Goal: Transaction & Acquisition: Download file/media

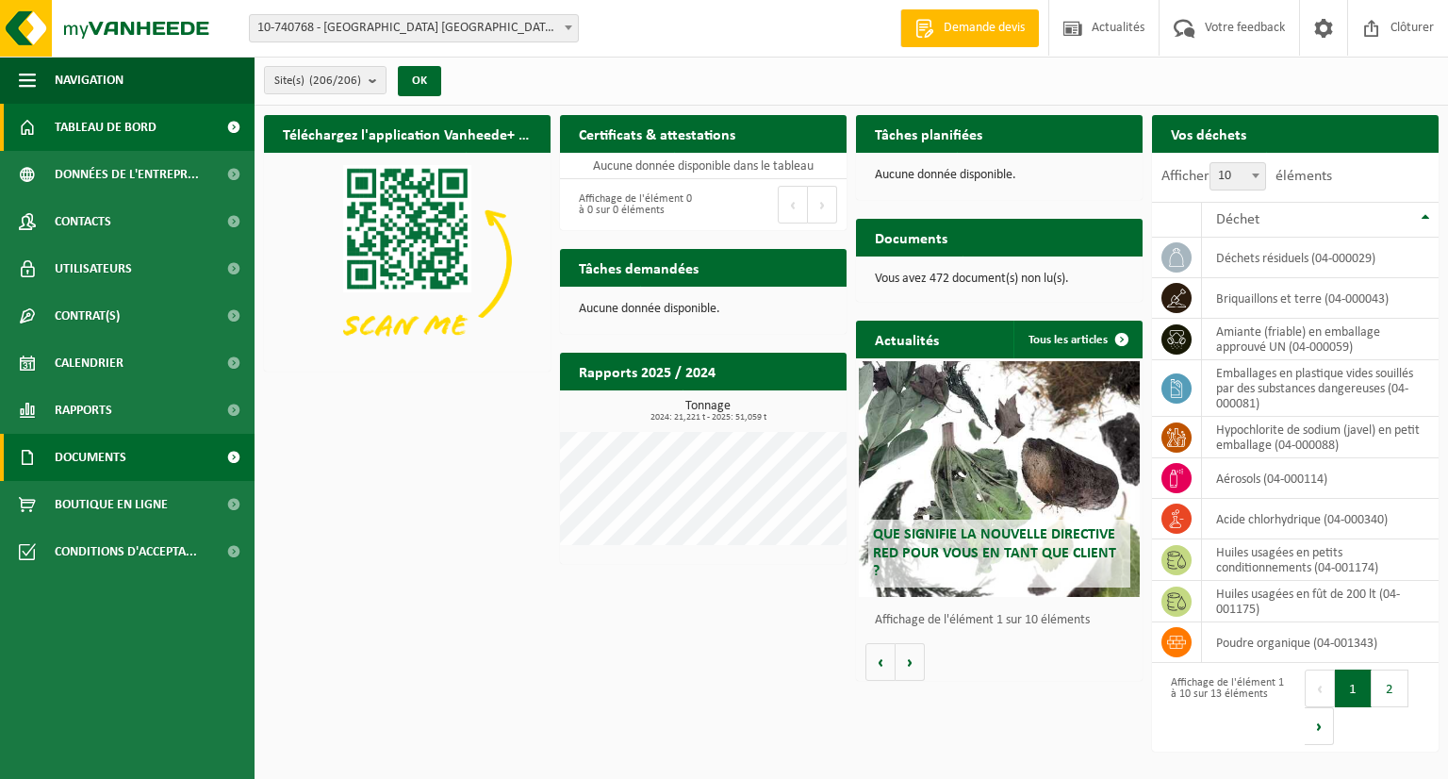
click at [90, 457] on span "Documents" at bounding box center [91, 457] width 72 height 47
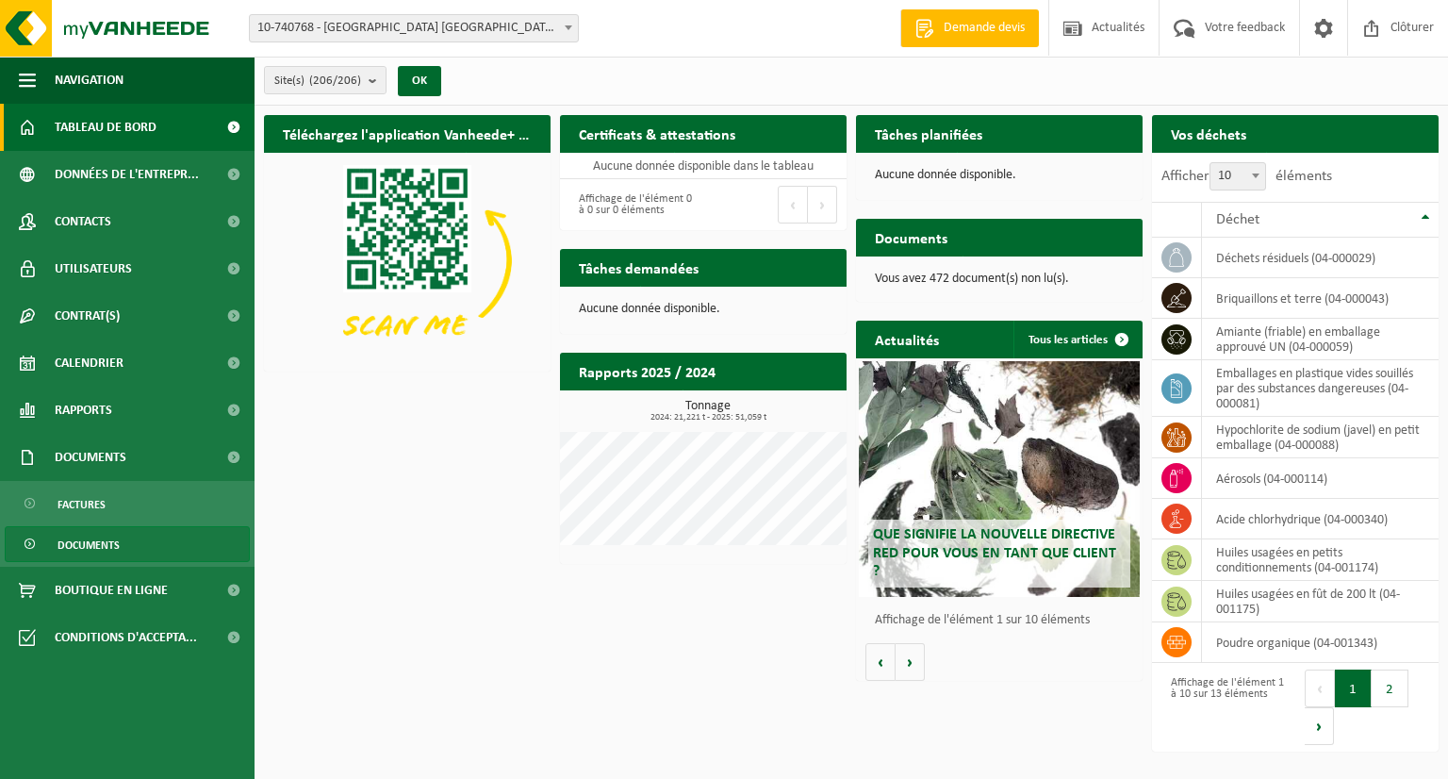
click at [98, 543] on span "Documents" at bounding box center [89, 545] width 62 height 36
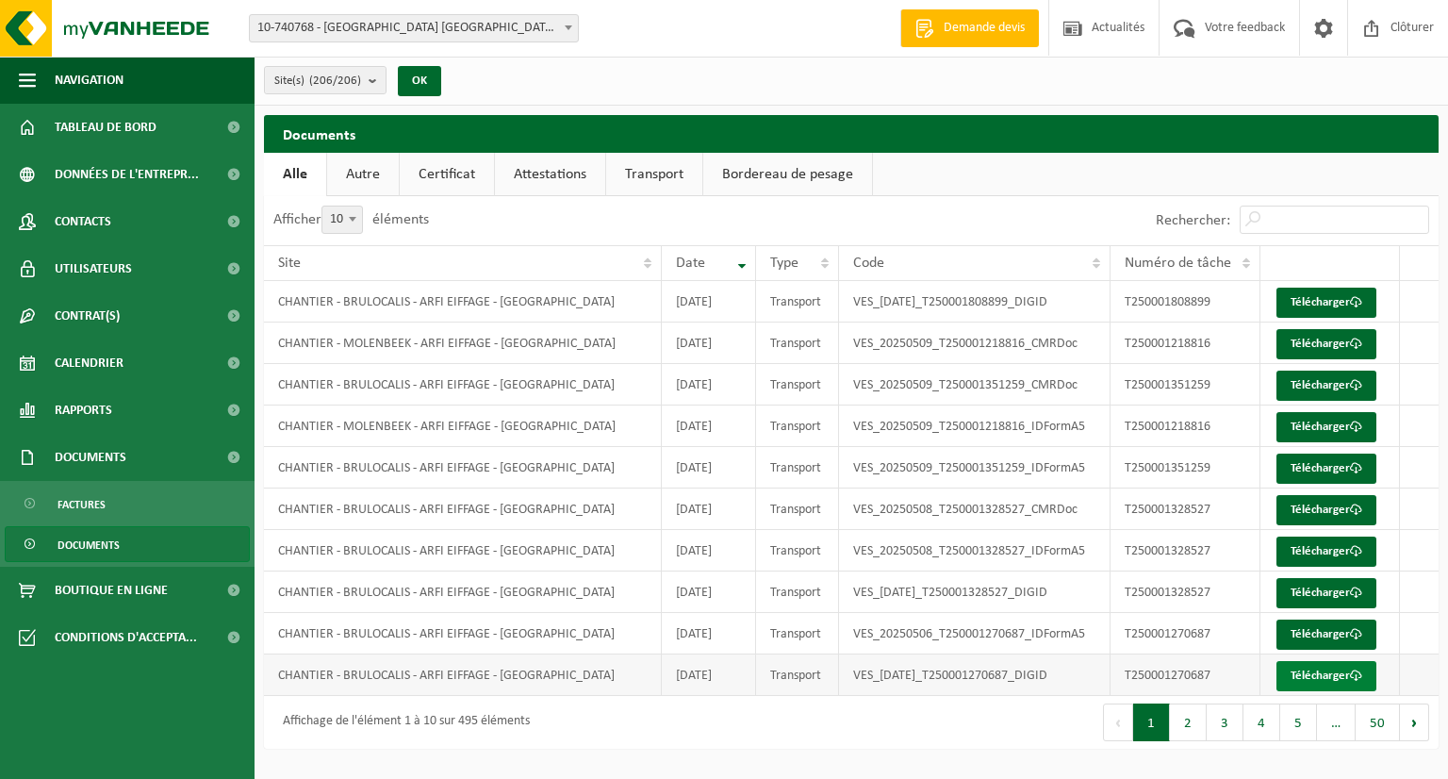
click at [1299, 667] on link "Télécharger" at bounding box center [1326, 676] width 100 height 30
click at [1314, 635] on link "Télécharger" at bounding box center [1326, 634] width 100 height 30
click at [1320, 595] on link "Télécharger" at bounding box center [1326, 593] width 100 height 30
click at [1320, 545] on link "Télécharger" at bounding box center [1326, 551] width 100 height 30
click at [1323, 506] on link "Télécharger" at bounding box center [1326, 510] width 100 height 30
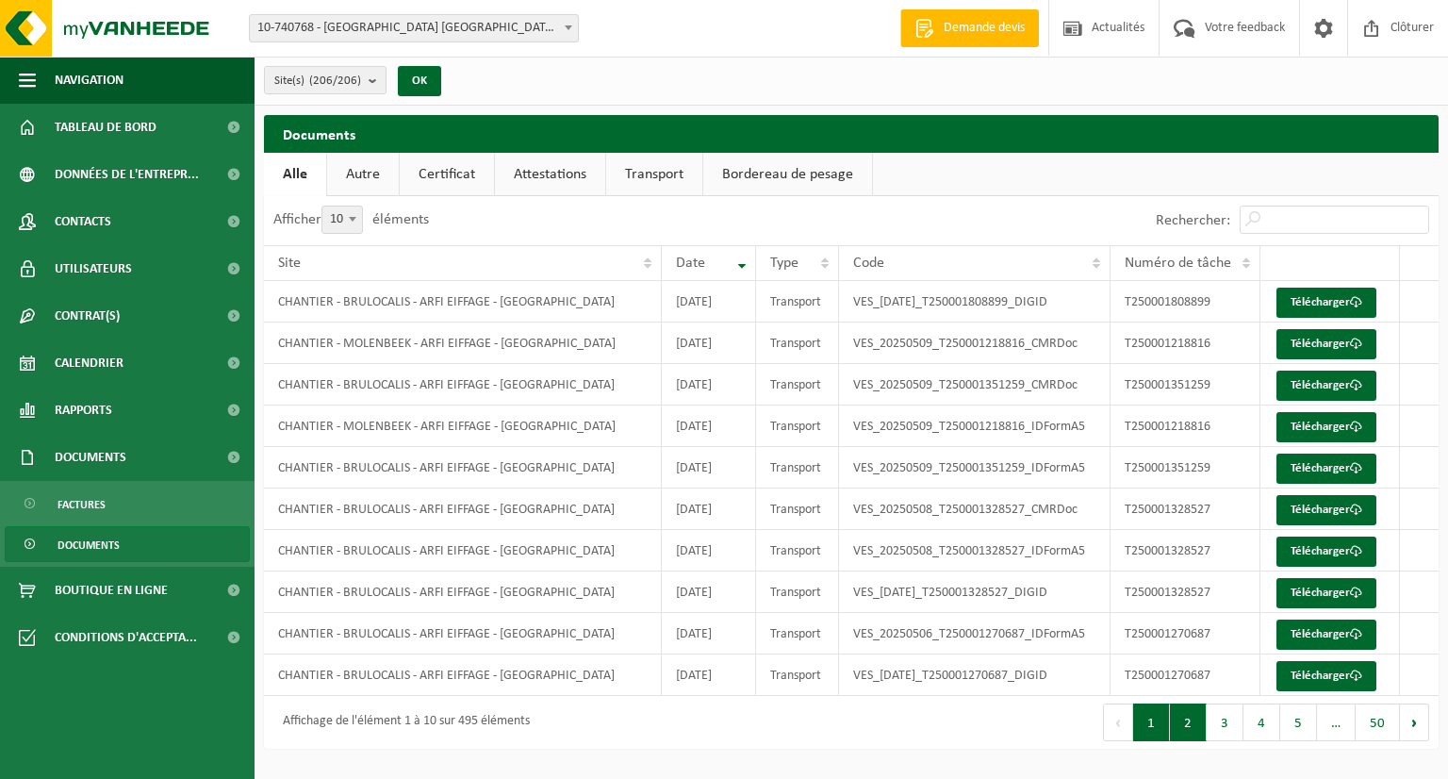
click at [1180, 722] on button "2" at bounding box center [1188, 722] width 37 height 38
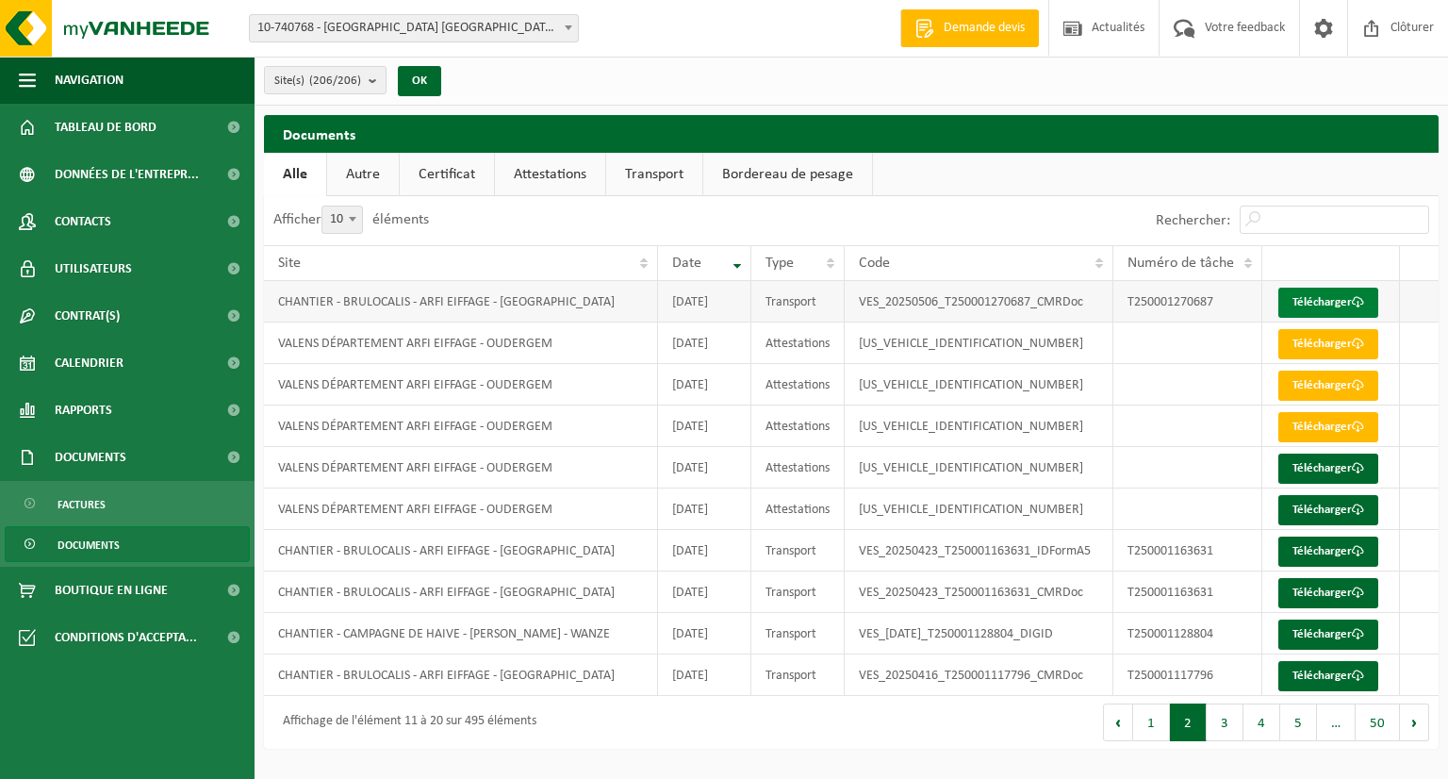
click at [1342, 297] on link "Télécharger" at bounding box center [1328, 303] width 100 height 30
click at [569, 31] on span at bounding box center [568, 27] width 19 height 25
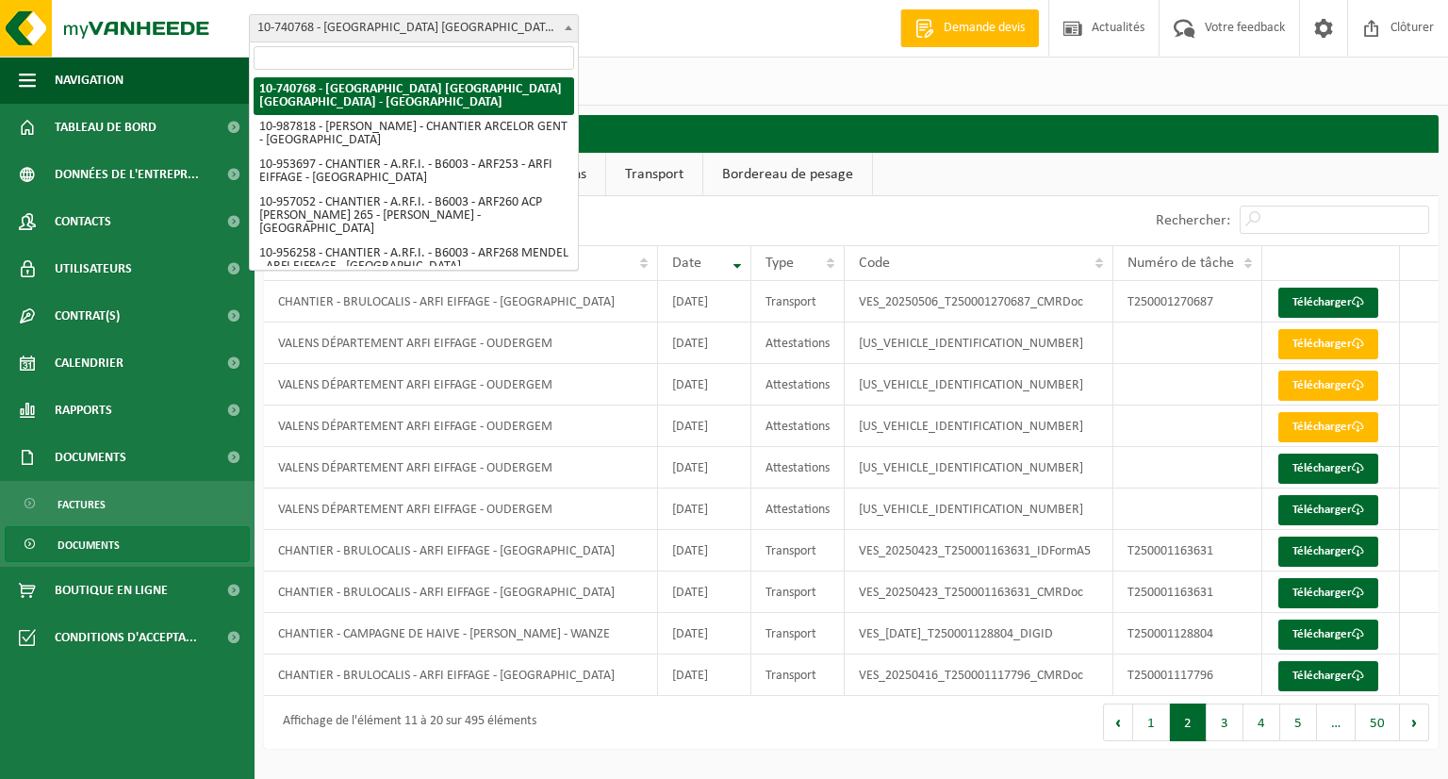
click at [571, 28] on b at bounding box center [569, 27] width 8 height 5
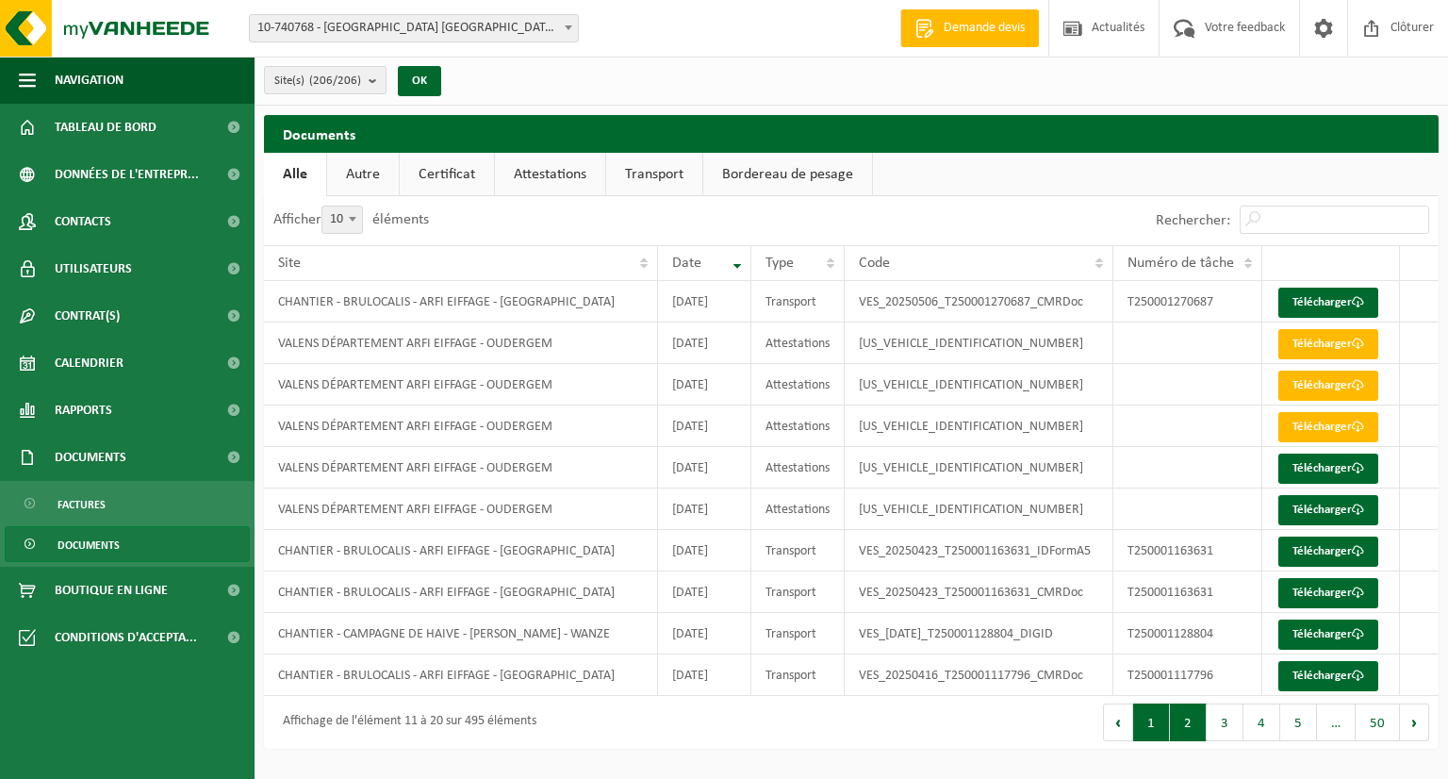
click at [1148, 735] on button "1" at bounding box center [1151, 722] width 37 height 38
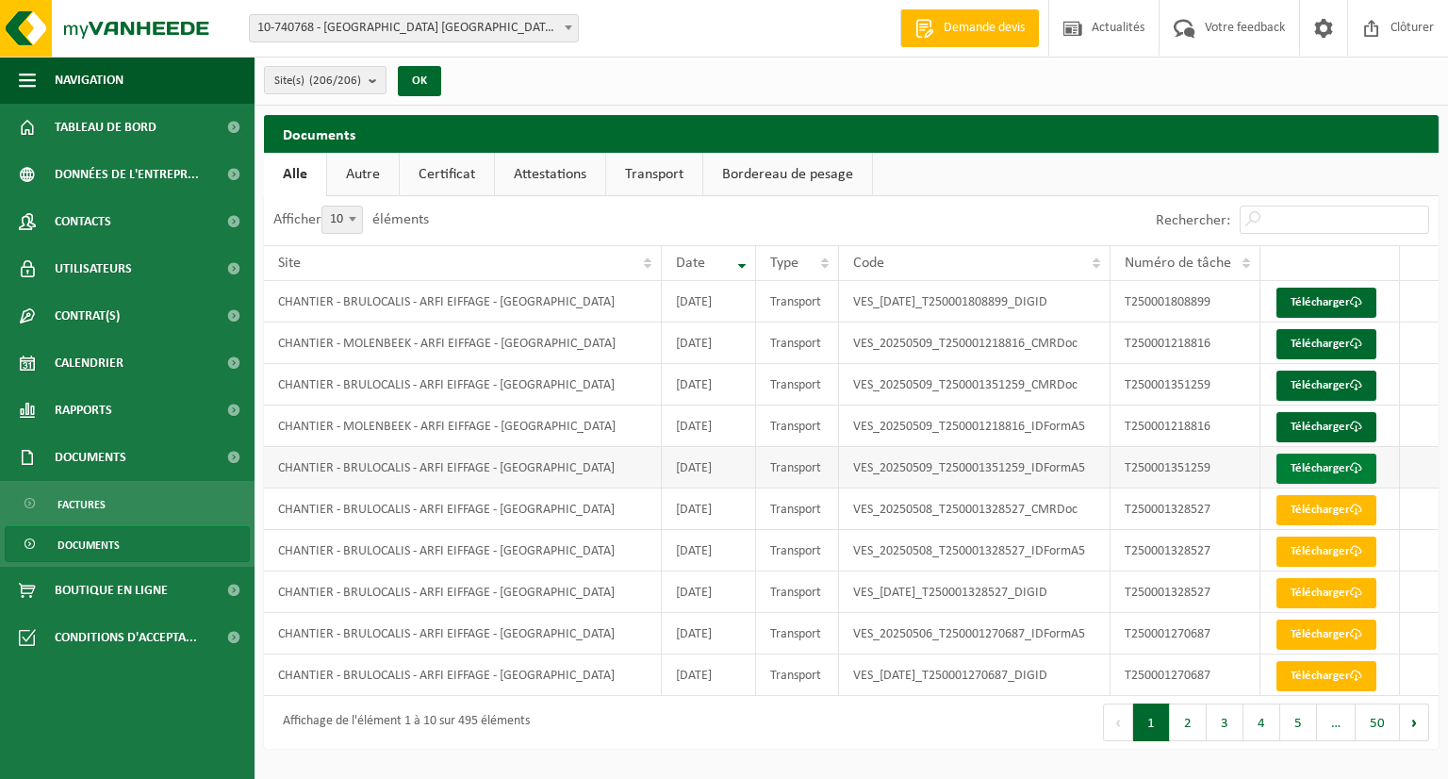
click at [1308, 468] on link "Télécharger" at bounding box center [1326, 468] width 100 height 30
click at [1318, 420] on link "Télécharger" at bounding box center [1326, 427] width 100 height 30
click at [1307, 386] on link "Télécharger" at bounding box center [1326, 385] width 100 height 30
click at [1326, 343] on link "Télécharger" at bounding box center [1326, 344] width 100 height 30
click at [1323, 302] on link "Télécharger" at bounding box center [1326, 303] width 100 height 30
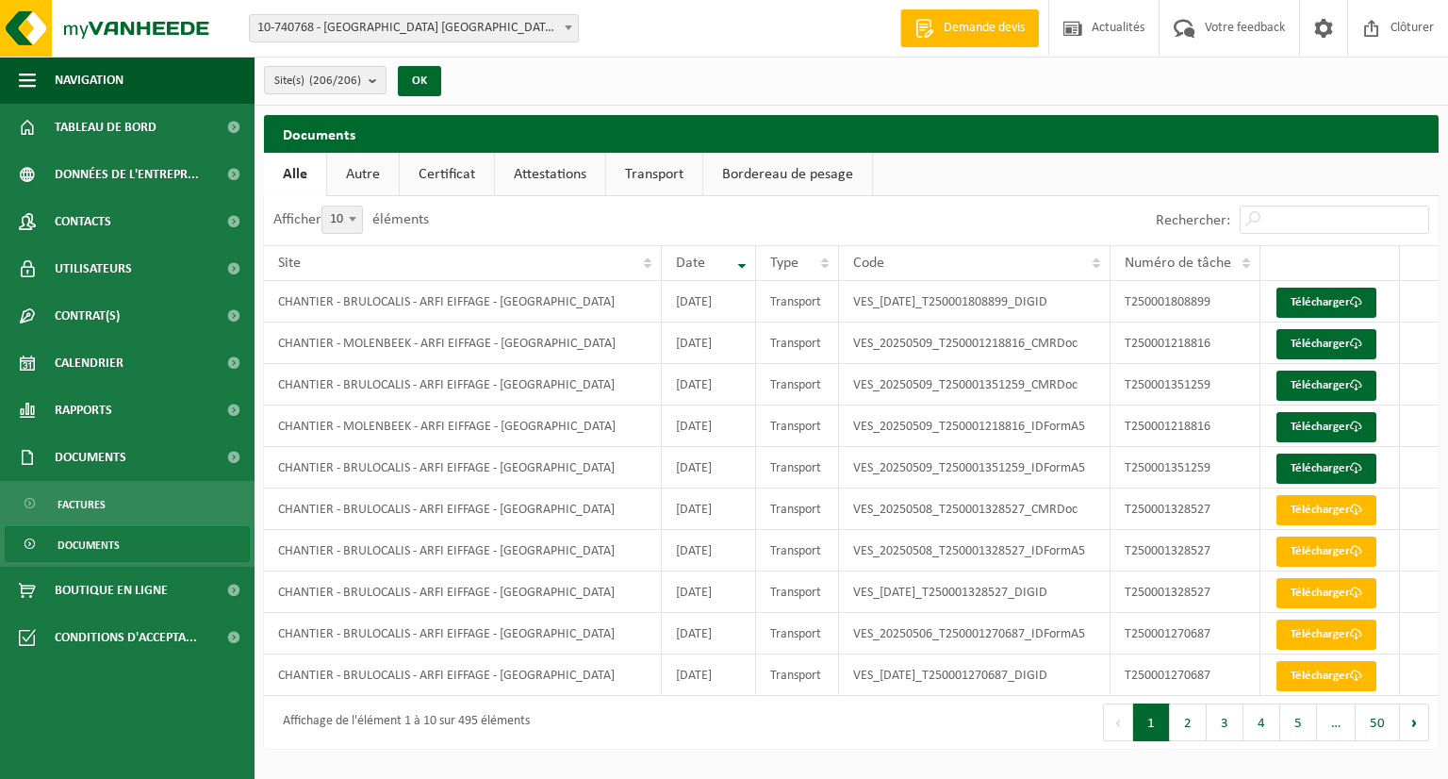
click at [554, 183] on link "Attestations" at bounding box center [550, 174] width 110 height 43
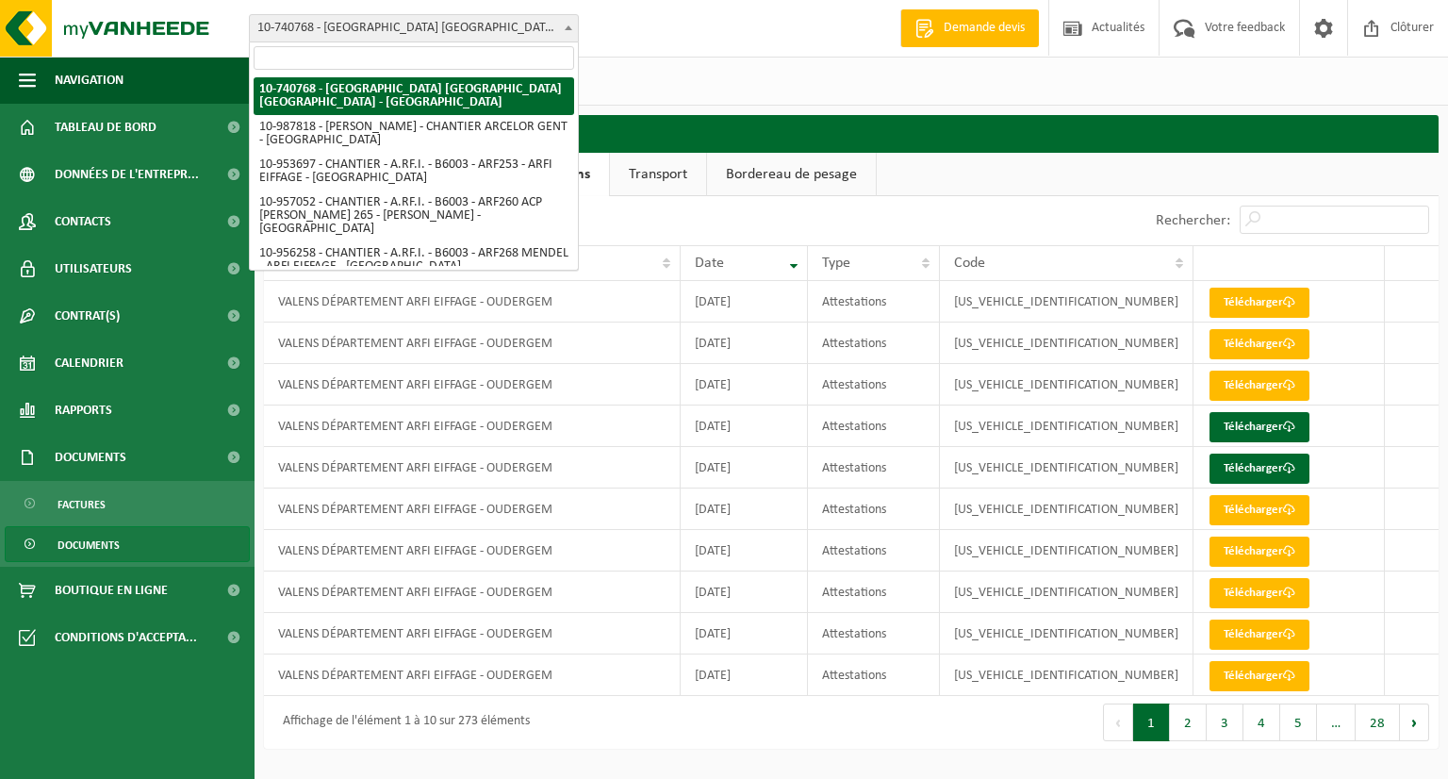
click at [462, 27] on span "10-740768 - [GEOGRAPHIC_DATA] [GEOGRAPHIC_DATA] [GEOGRAPHIC_DATA] - [GEOGRAPHIC…" at bounding box center [414, 28] width 328 height 26
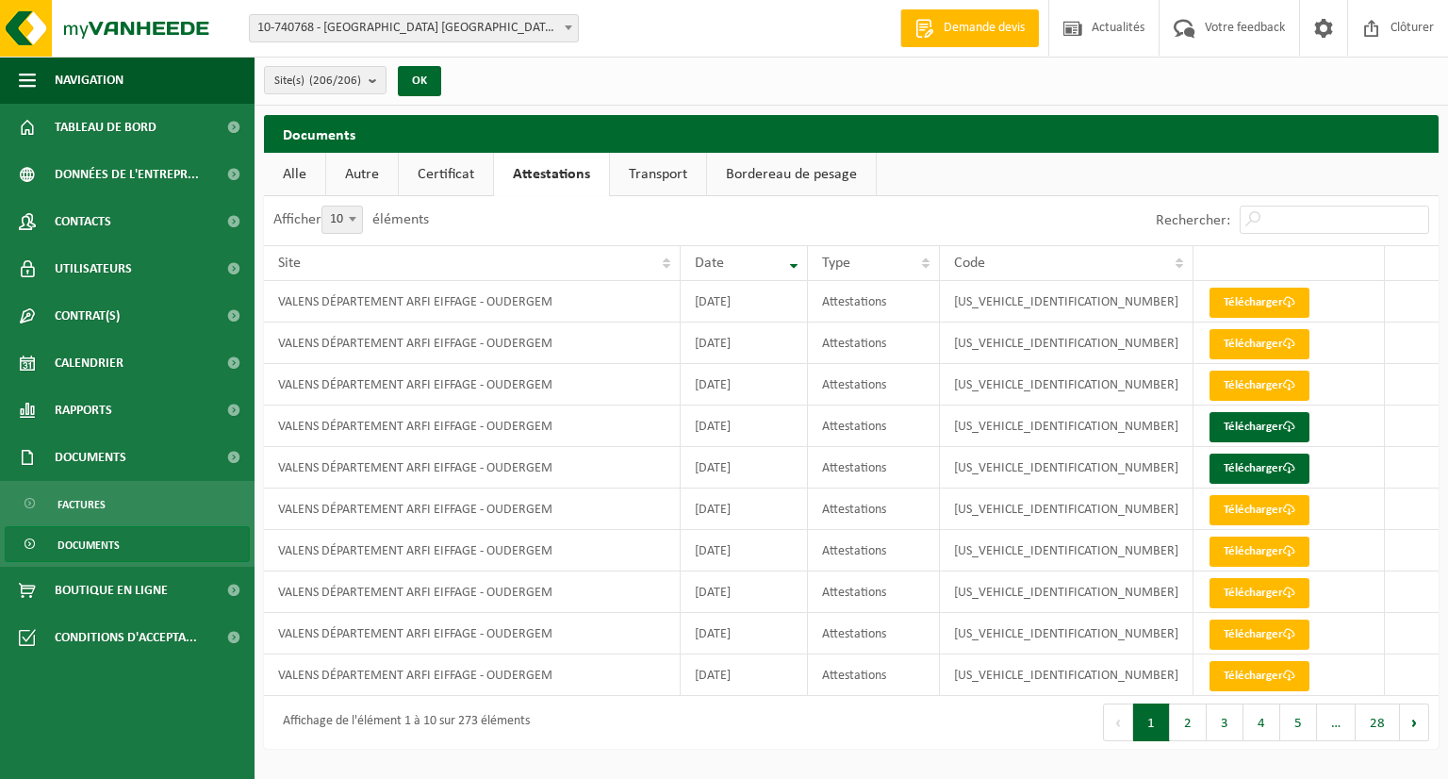
click at [142, 544] on link "Documents" at bounding box center [127, 544] width 245 height 36
